Goal: Task Accomplishment & Management: Use online tool/utility

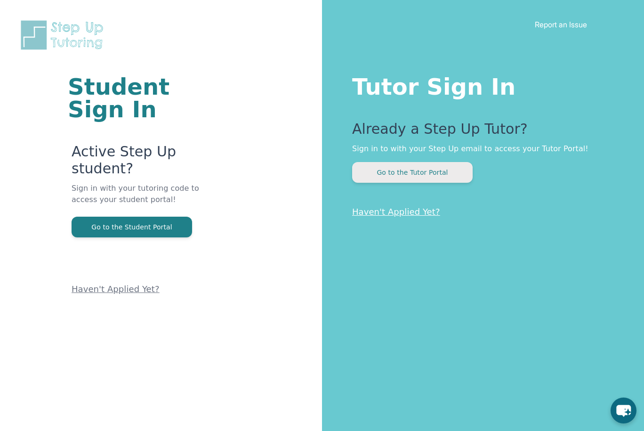
click at [412, 169] on button "Go to the Tutor Portal" at bounding box center [412, 172] width 120 height 21
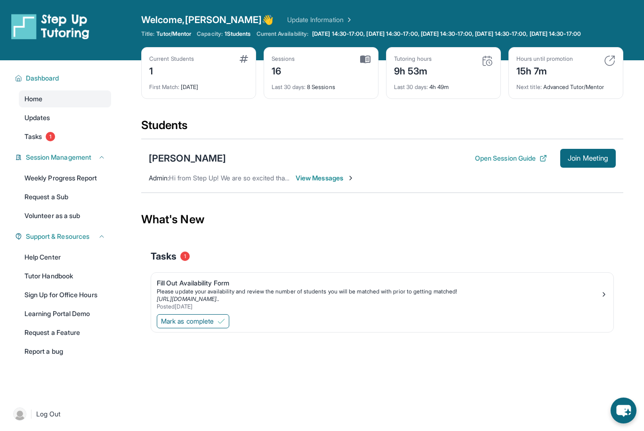
click at [327, 183] on span "View Messages" at bounding box center [325, 177] width 59 height 9
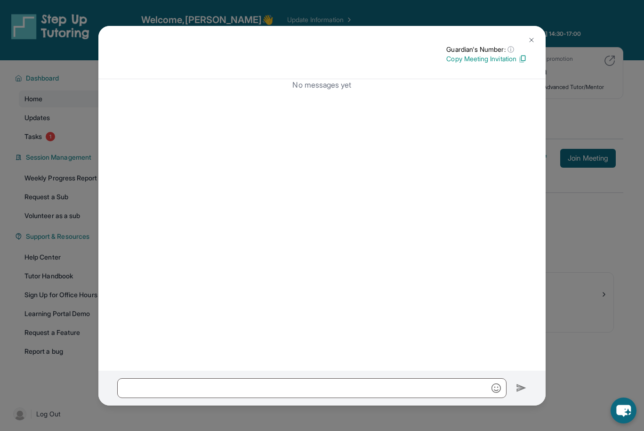
click at [532, 39] on img at bounding box center [532, 40] width 8 height 8
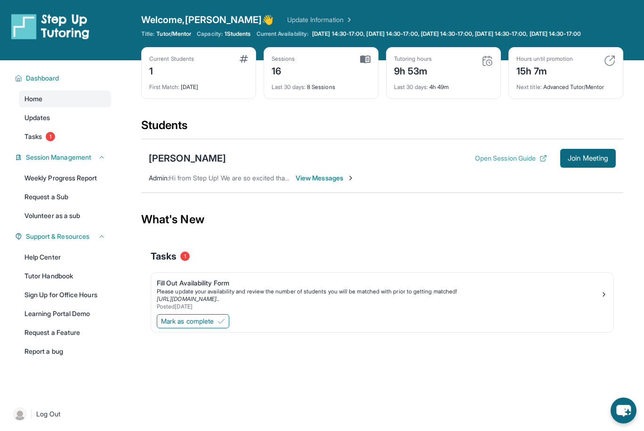
click at [497, 163] on button "Open Session Guide" at bounding box center [511, 157] width 72 height 9
click at [588, 161] on span "Join Meeting" at bounding box center [588, 158] width 40 height 6
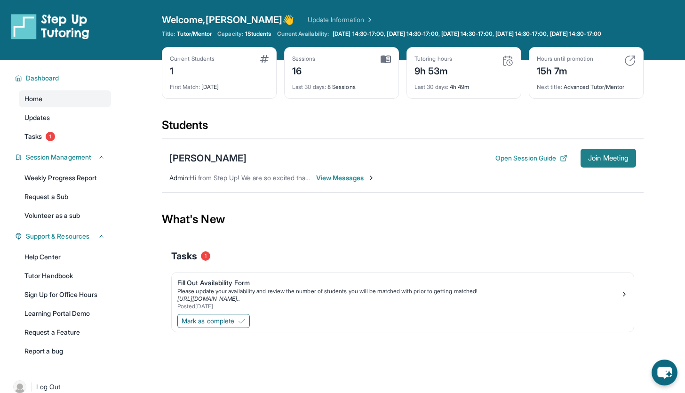
click at [609, 161] on span "Join Meeting" at bounding box center [608, 158] width 40 height 6
